Goal: Task Accomplishment & Management: Use online tool/utility

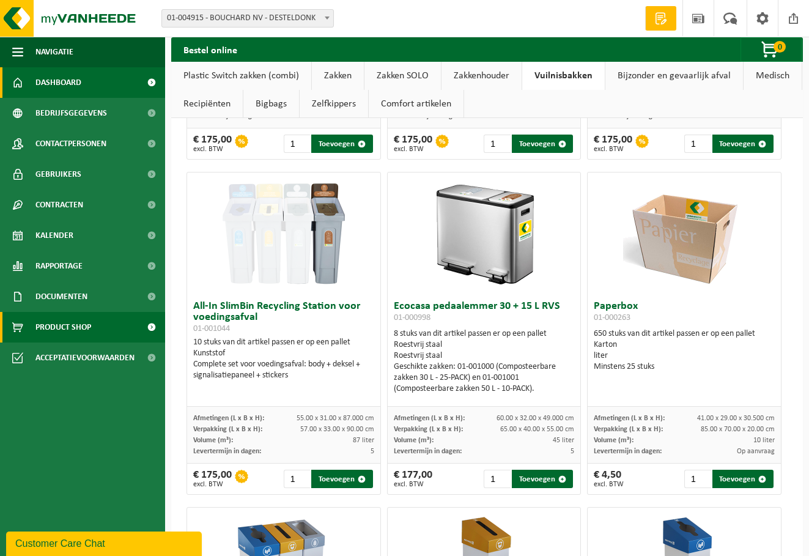
click at [51, 81] on span "Dashboard" at bounding box center [58, 82] width 46 height 31
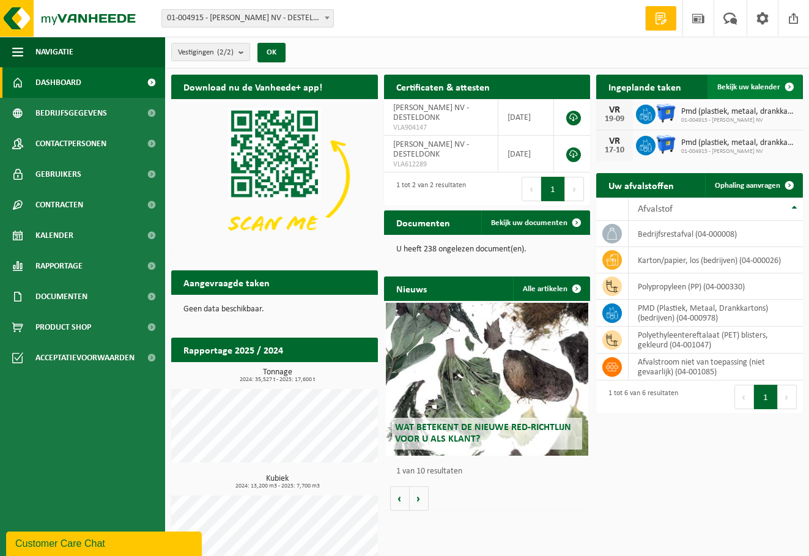
click at [728, 88] on span "Bekijk uw kalender" at bounding box center [748, 87] width 63 height 8
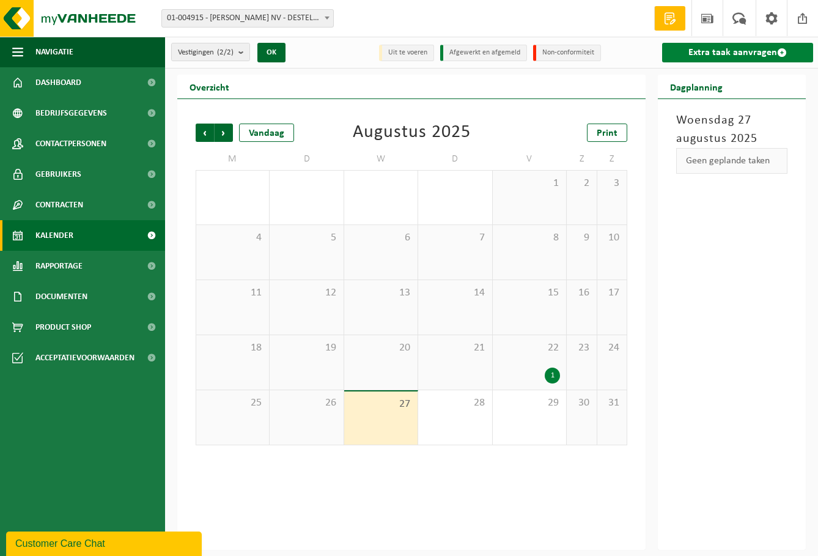
click at [716, 51] on link "Extra taak aanvragen" at bounding box center [737, 53] width 151 height 20
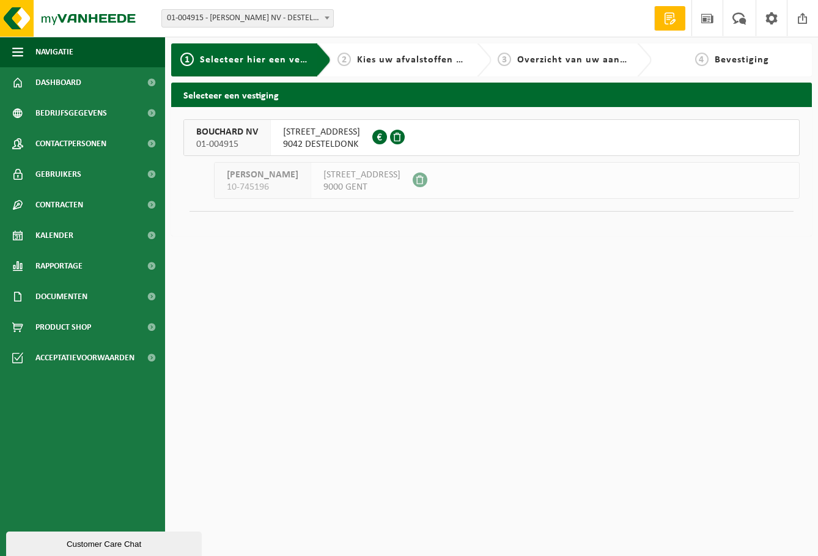
click at [309, 134] on span "SKALDENSTRAAT 11" at bounding box center [321, 132] width 77 height 12
click at [310, 134] on span "SKALDENSTRAAT 11" at bounding box center [321, 132] width 77 height 12
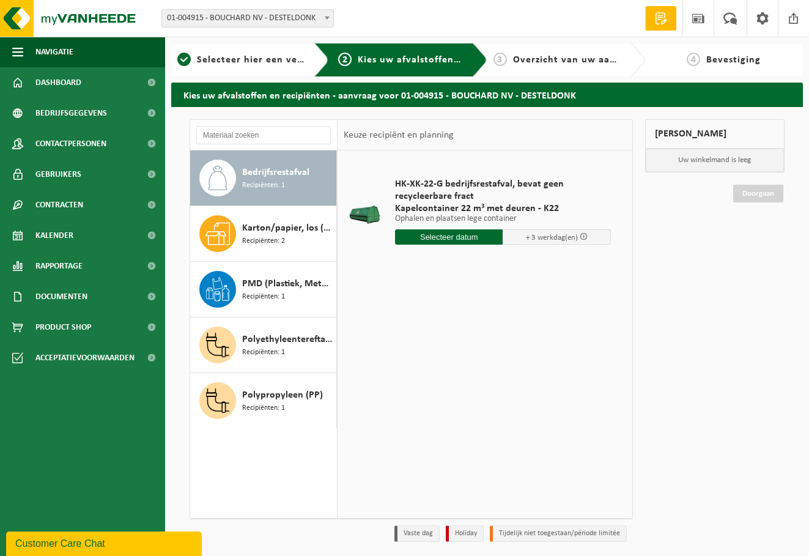
click at [237, 172] on div "Bedrijfsrestafval Recipiënten: 1" at bounding box center [263, 177] width 147 height 55
click at [444, 239] on input "text" at bounding box center [449, 236] width 108 height 15
click at [533, 265] on icon at bounding box center [534, 265] width 20 height 20
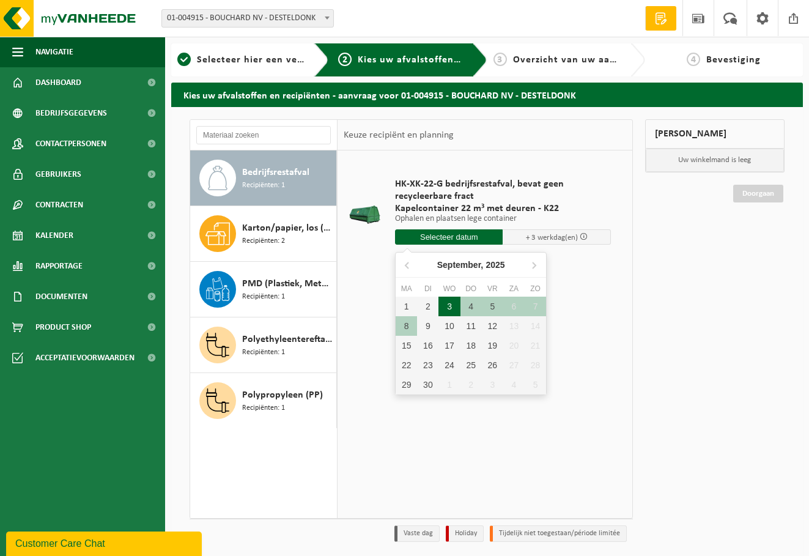
click at [450, 305] on div "3" at bounding box center [449, 307] width 21 height 20
type input "Van 2025-09-03"
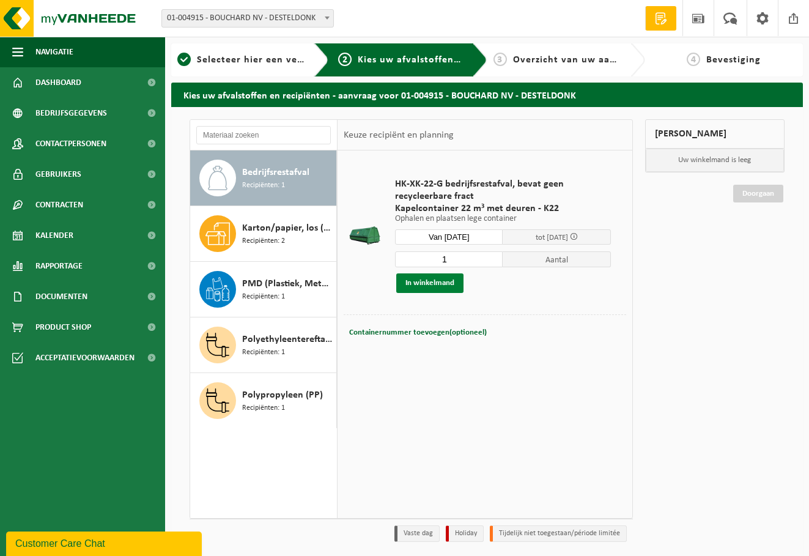
click at [424, 281] on button "In winkelmand" at bounding box center [429, 283] width 67 height 20
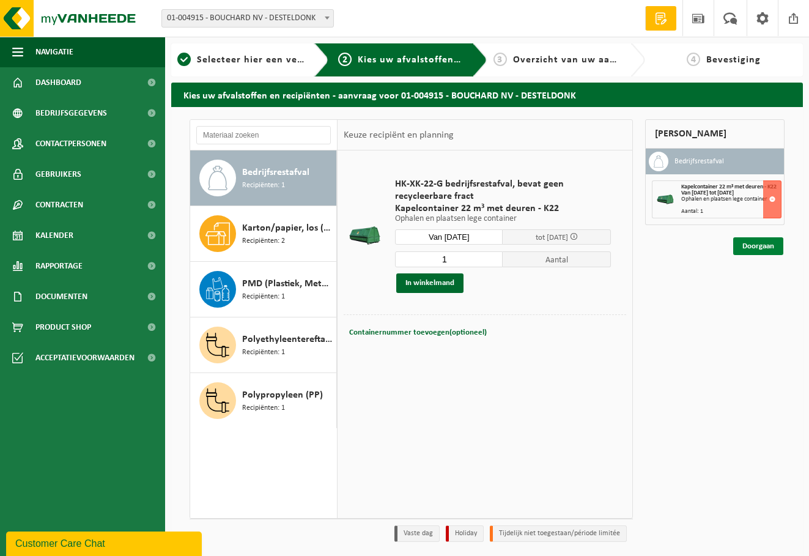
click at [757, 247] on link "Doorgaan" at bounding box center [758, 246] width 50 height 18
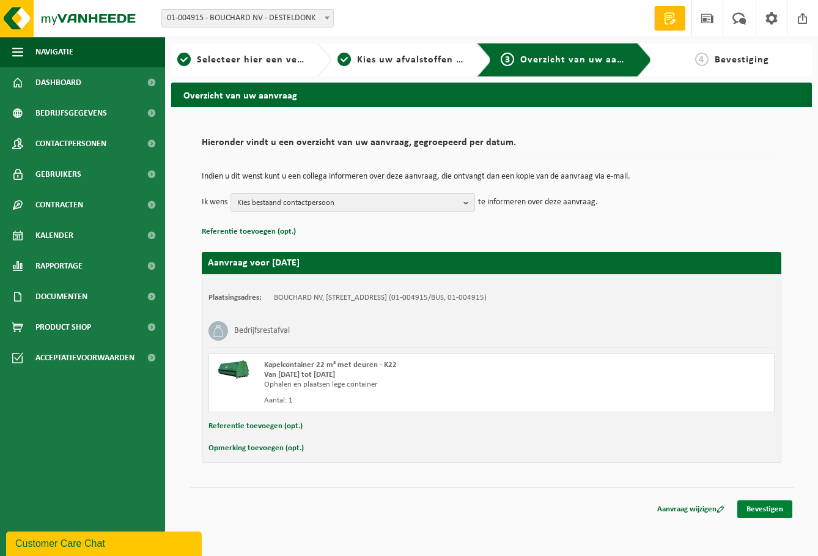
click at [769, 506] on link "Bevestigen" at bounding box center [765, 509] width 55 height 18
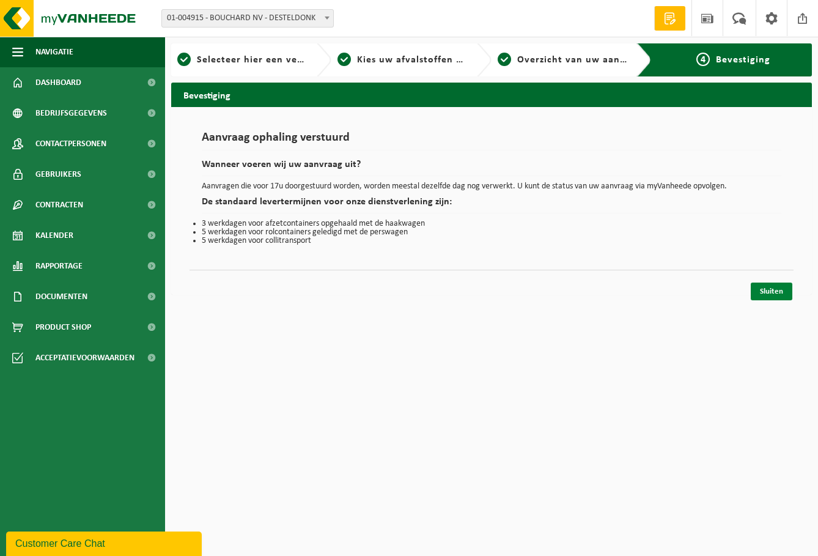
click at [774, 289] on link "Sluiten" at bounding box center [772, 292] width 42 height 18
